Goal: Task Accomplishment & Management: Manage account settings

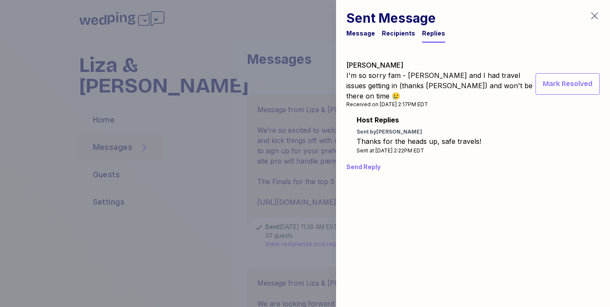
scroll to position [777, 0]
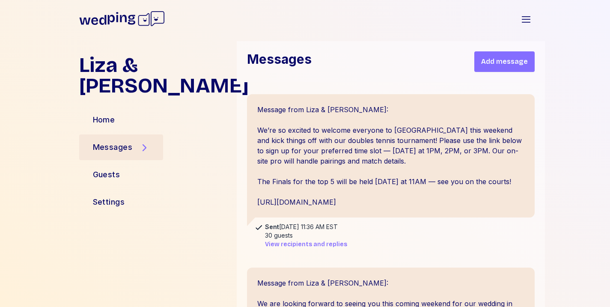
scroll to position [889, 0]
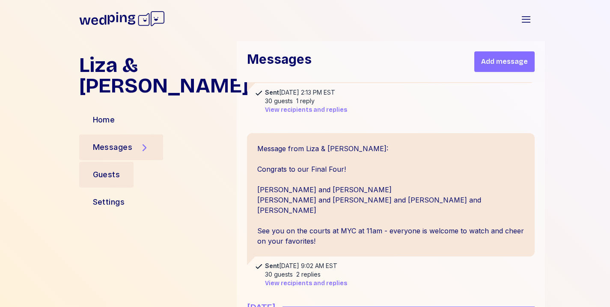
click at [126, 162] on div "Guests" at bounding box center [106, 175] width 55 height 26
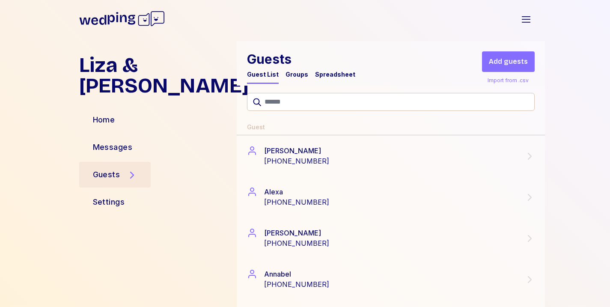
scroll to position [98, 0]
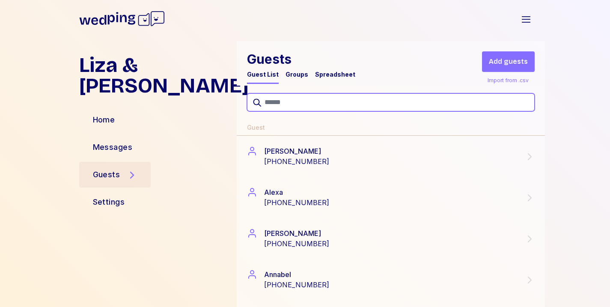
click at [281, 100] on input "text" at bounding box center [391, 102] width 288 height 18
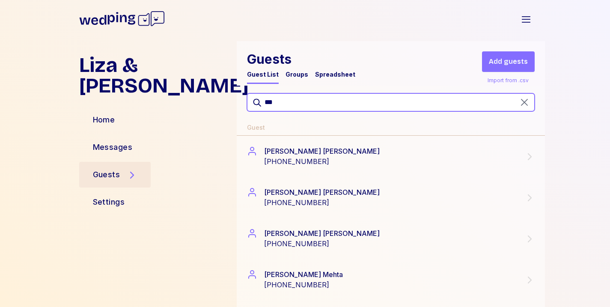
scroll to position [0, 0]
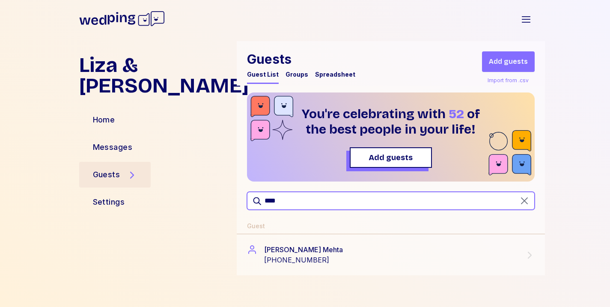
type input "****"
